Goal: Information Seeking & Learning: Learn about a topic

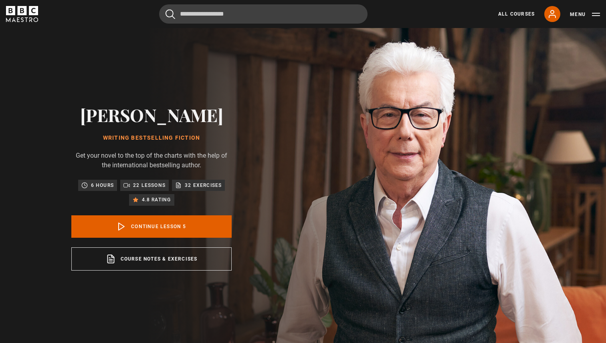
scroll to position [141, 0]
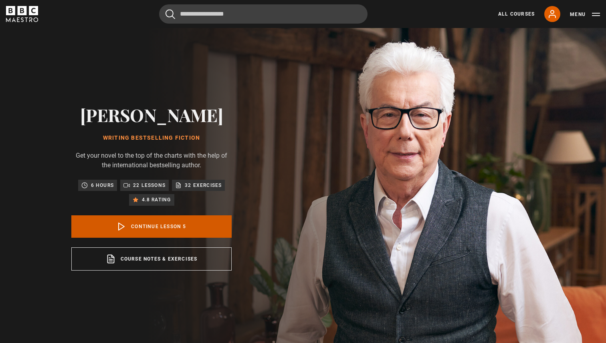
click at [151, 222] on link "Continue lesson 5" at bounding box center [151, 226] width 160 height 22
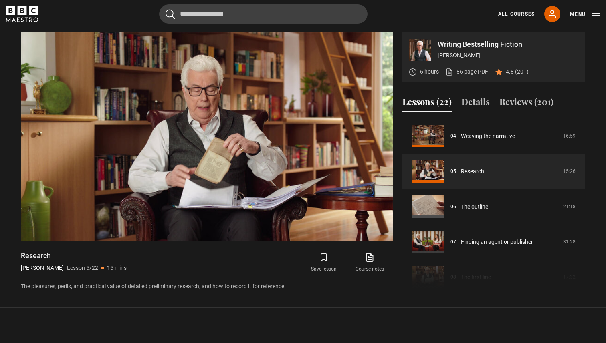
scroll to position [347, 0]
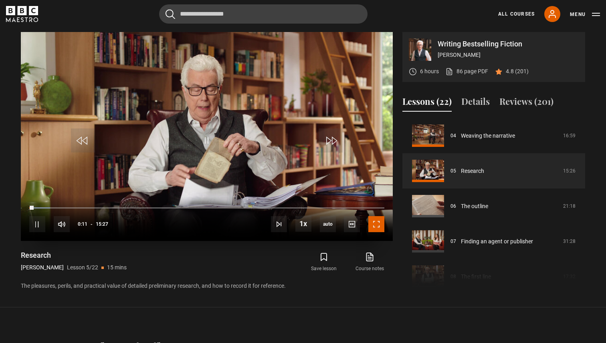
click at [381, 225] on span "Video Player" at bounding box center [376, 224] width 16 height 16
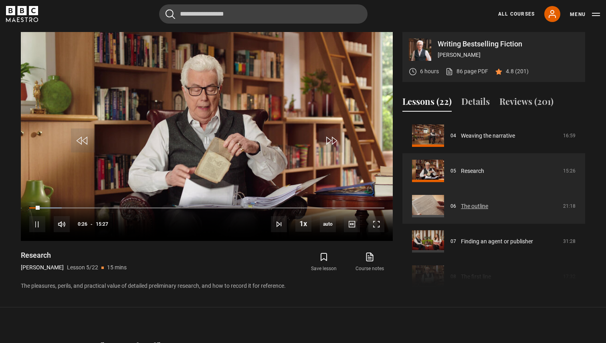
click at [483, 204] on link "The outline" at bounding box center [474, 206] width 27 height 8
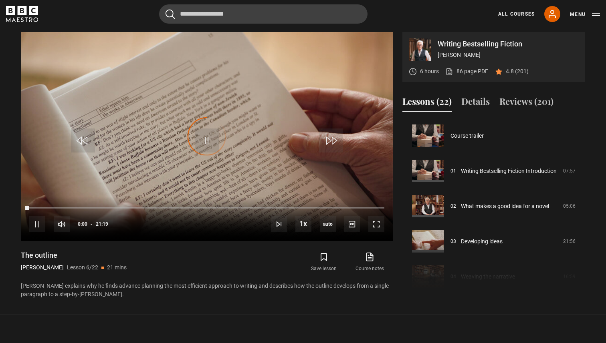
scroll to position [176, 0]
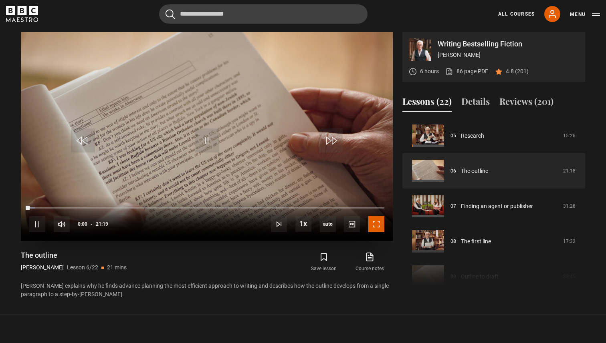
click at [383, 225] on span "Video Player" at bounding box center [376, 224] width 16 height 16
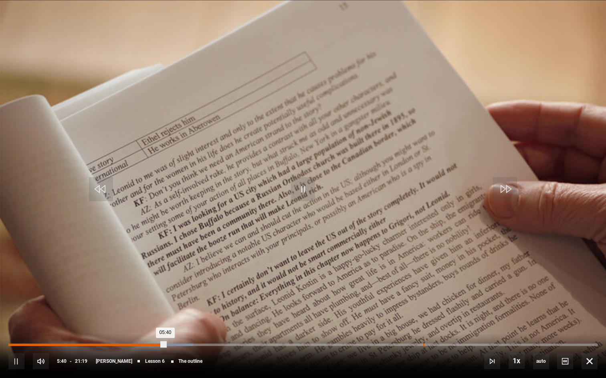
click at [423, 343] on div "15:00" at bounding box center [423, 345] width 1 height 2
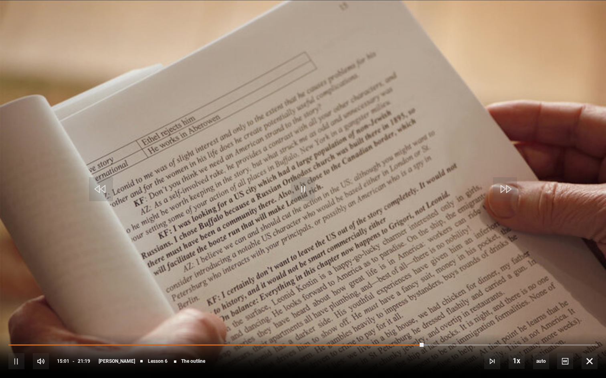
click at [421, 295] on video "Video Player" at bounding box center [303, 189] width 606 height 378
drag, startPoint x: 423, startPoint y: 344, endPoint x: 227, endPoint y: 352, distance: 195.2
click at [227, 343] on div "10s Skip Back 10 seconds Play 10s Skip Forward 10 seconds Loaded : 0.00% 09:41 …" at bounding box center [303, 356] width 606 height 44
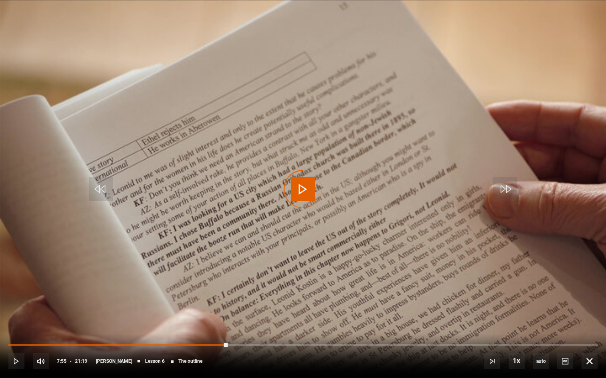
click at [227, 343] on div "10s Skip Back 10 seconds Play 10s Skip Forward 10 seconds Loaded : 0.00% 09:41 …" at bounding box center [303, 356] width 606 height 44
click at [232, 314] on video "Video Player" at bounding box center [303, 189] width 606 height 378
drag, startPoint x: 227, startPoint y: 344, endPoint x: 153, endPoint y: 342, distance: 74.9
click at [152, 342] on div "10s Skip Back 10 seconds Play 10s Skip Forward 10 seconds Loaded : 0.00% 05:34 …" at bounding box center [303, 356] width 606 height 44
click at [206, 264] on video "Video Player" at bounding box center [303, 189] width 606 height 378
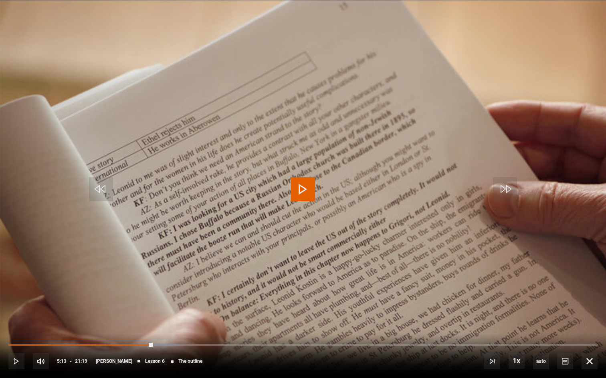
click at [223, 163] on video "Video Player" at bounding box center [303, 189] width 606 height 378
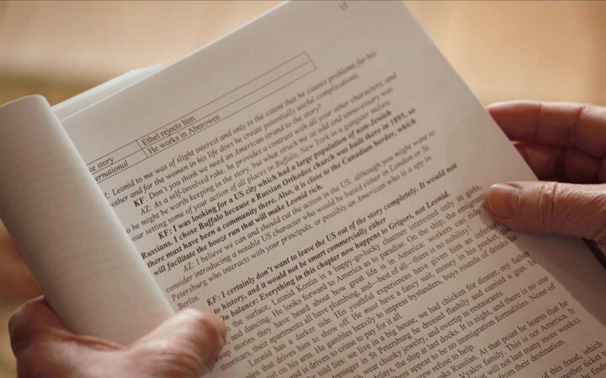
click at [223, 163] on video "Video Player" at bounding box center [303, 189] width 606 height 378
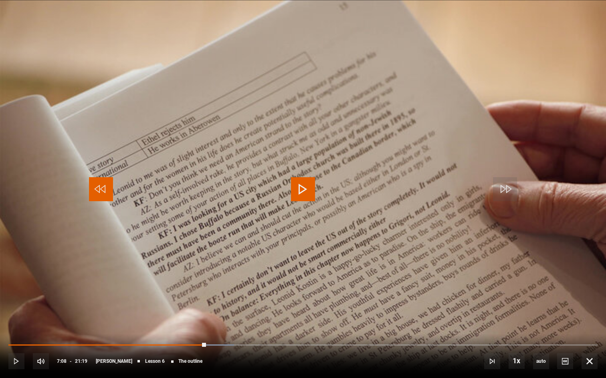
click at [99, 185] on span "Video Player" at bounding box center [101, 189] width 24 height 24
click at [146, 215] on video "Video Player" at bounding box center [303, 189] width 606 height 378
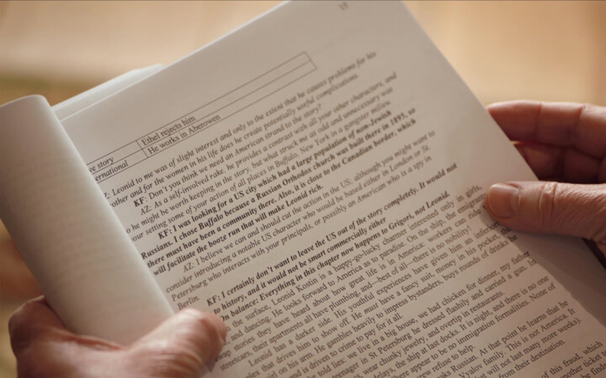
click at [146, 215] on video "Video Player" at bounding box center [303, 189] width 606 height 378
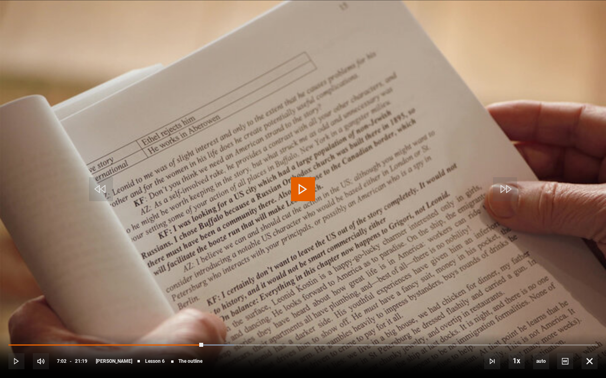
click at [146, 215] on video "Video Player" at bounding box center [303, 189] width 606 height 378
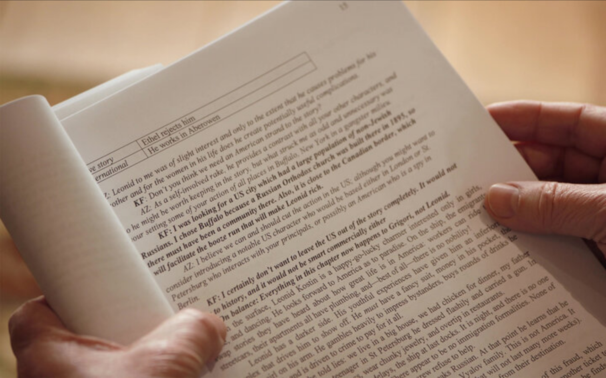
click at [146, 215] on video "Video Player" at bounding box center [303, 189] width 606 height 378
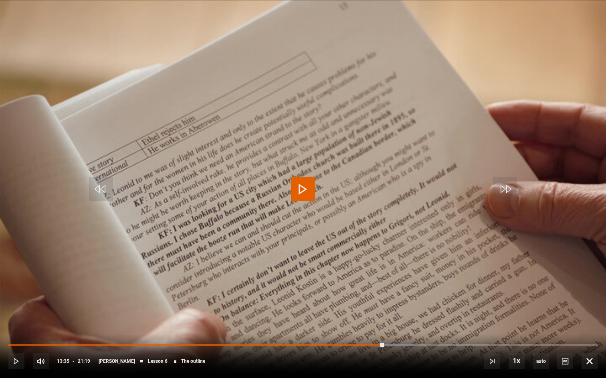
click at [146, 215] on video "Video Player" at bounding box center [303, 189] width 606 height 378
click at [242, 184] on video "Video Player" at bounding box center [303, 189] width 606 height 378
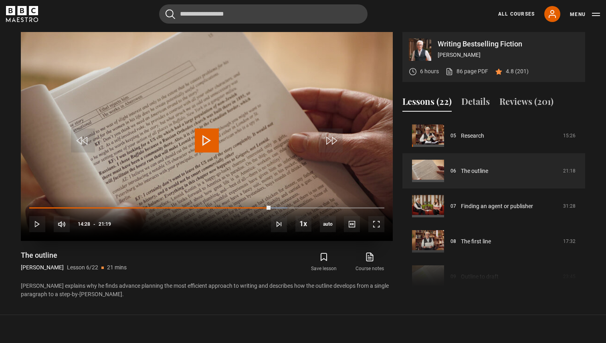
click at [227, 171] on video "Video Player" at bounding box center [207, 136] width 372 height 209
click at [369, 225] on span "Video Player" at bounding box center [376, 224] width 16 height 16
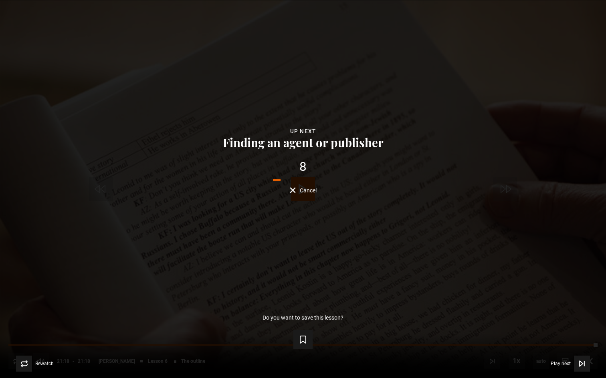
click at [115, 231] on div "Lesson Completed Up next Finding an agent or publisher 8 Cancel Do you want to …" at bounding box center [303, 189] width 606 height 378
click at [43, 343] on span "Rewatch" at bounding box center [44, 364] width 18 height 5
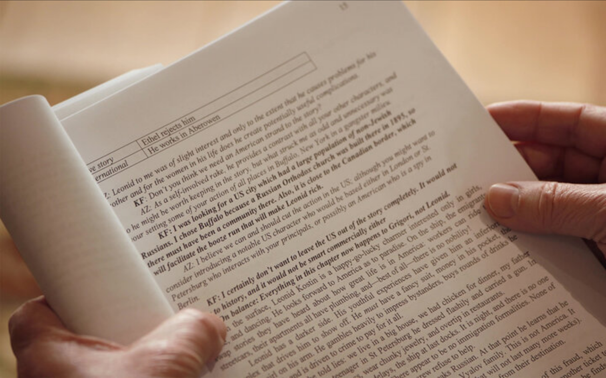
click at [114, 265] on video "Video Player" at bounding box center [303, 189] width 606 height 378
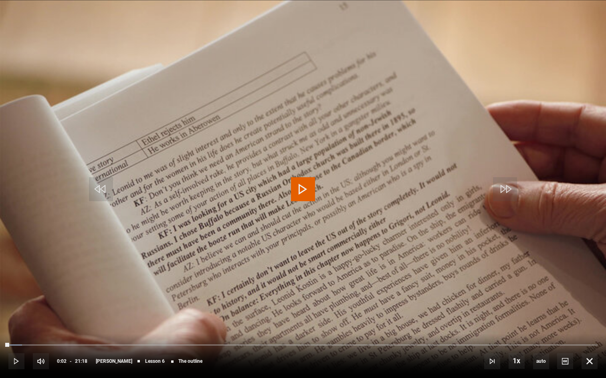
click at [296, 203] on video "Video Player" at bounding box center [303, 189] width 606 height 378
drag, startPoint x: 9, startPoint y: 344, endPoint x: 363, endPoint y: 341, distance: 354.1
click at [363, 341] on div "10s Skip Back 10 seconds Play 10s Skip Forward 10 seconds Loaded : 60.64% 00:33…" at bounding box center [303, 356] width 606 height 44
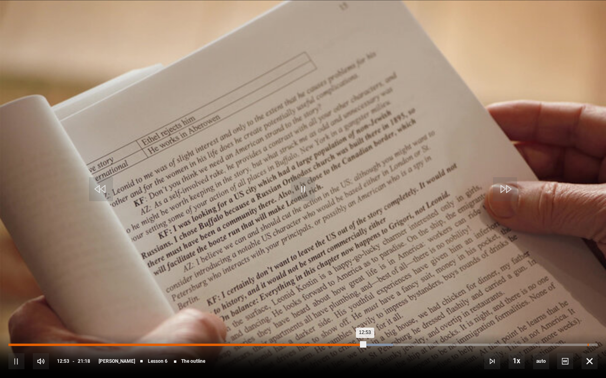
click at [587, 343] on div "20:56" at bounding box center [587, 345] width 1 height 2
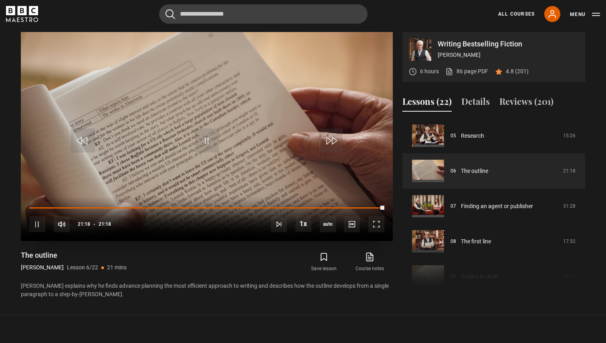
click at [221, 154] on div "Lesson Completed Up next Finding an agent or publisher Cancel Do you want to sa…" at bounding box center [207, 136] width 372 height 209
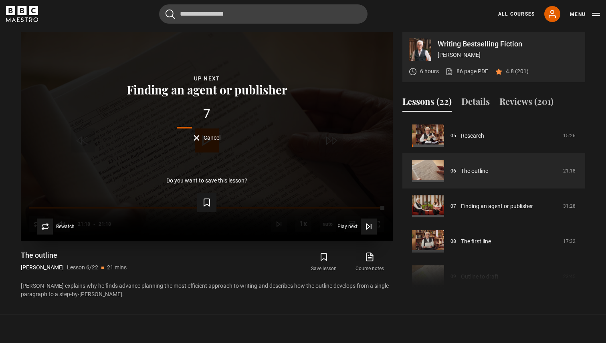
click at [212, 141] on span "Cancel" at bounding box center [211, 138] width 17 height 6
